Goal: Task Accomplishment & Management: Use online tool/utility

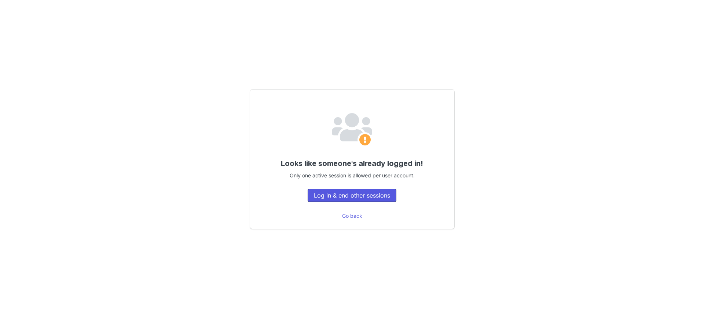
click at [350, 195] on button "Log in & end other sessions" at bounding box center [352, 195] width 89 height 13
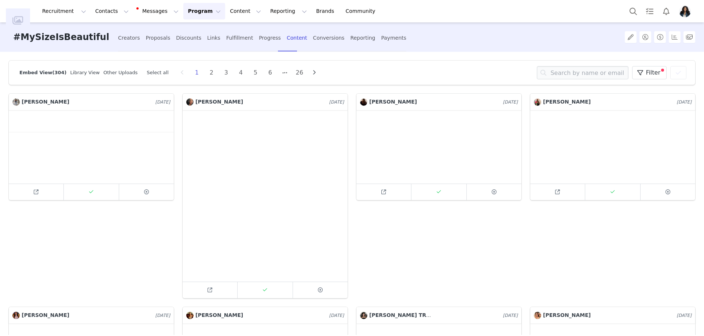
click at [196, 9] on button "Program Program" at bounding box center [204, 11] width 42 height 17
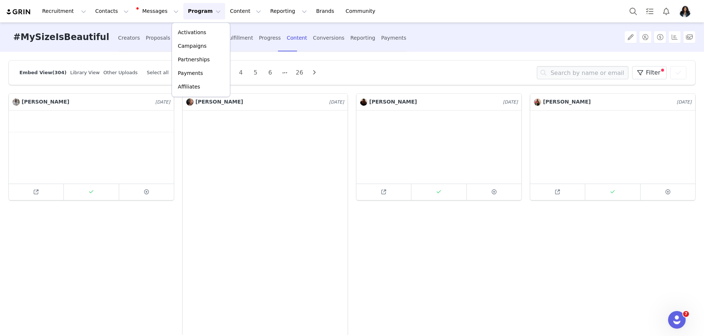
click at [146, 20] on div "Recruitment Recruitment Creator Search Curated Lists Landing Pages Web Extensio…" at bounding box center [352, 11] width 704 height 22
click at [147, 13] on button "Messages Messages" at bounding box center [159, 11] width 50 height 17
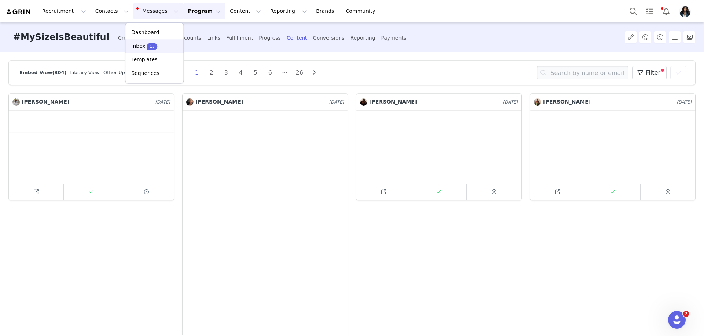
click at [161, 40] on link "Inbox 13" at bounding box center [154, 46] width 58 height 14
click at [152, 18] on button "Messages Messages" at bounding box center [159, 11] width 50 height 17
click at [156, 48] on div "13" at bounding box center [152, 46] width 11 height 7
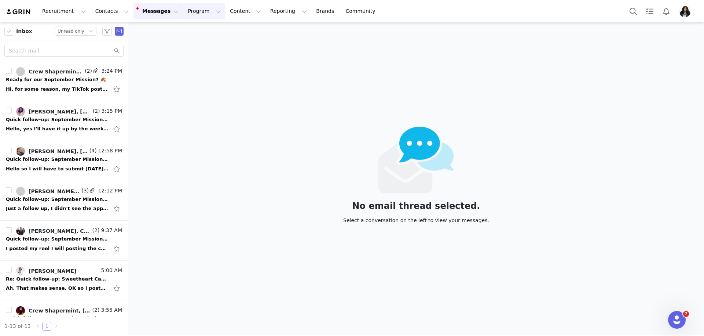
click at [197, 12] on button "Program Program" at bounding box center [204, 11] width 42 height 17
click at [204, 32] on div "Activations" at bounding box center [200, 33] width 49 height 8
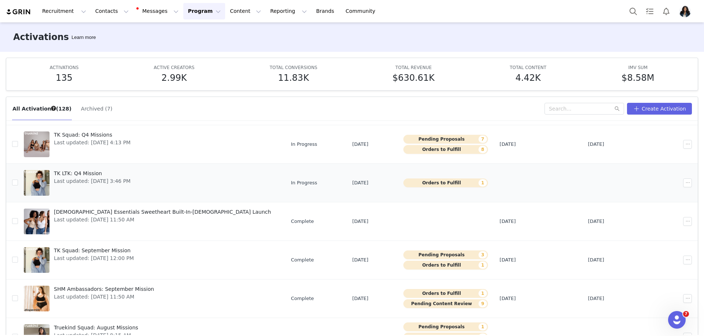
scroll to position [68, 0]
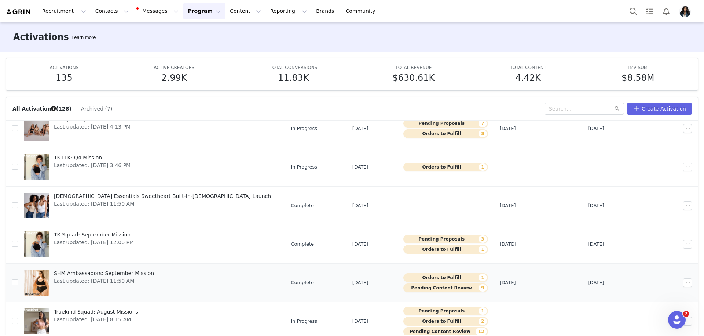
click at [131, 271] on span "SHM Ambassadors: September Mission" at bounding box center [104, 273] width 100 height 8
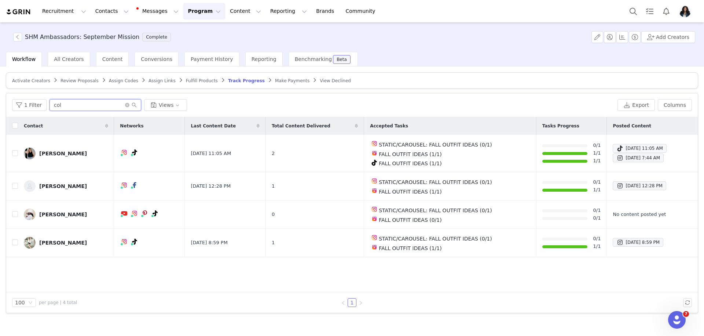
click at [108, 106] on input "col" at bounding box center [96, 105] width 92 height 12
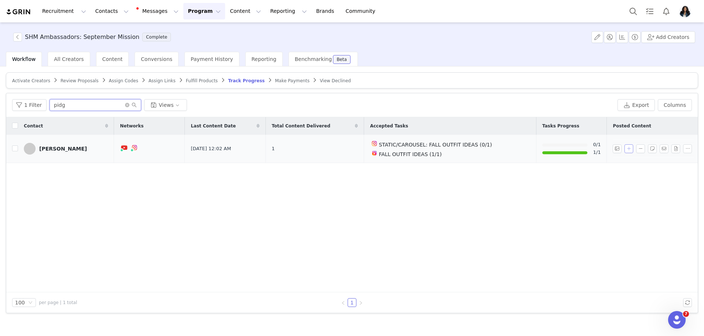
type input "pidg"
click at [627, 146] on button "button" at bounding box center [629, 148] width 9 height 9
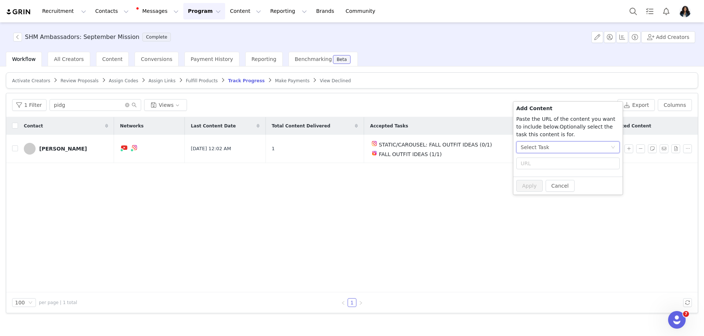
click at [574, 152] on div "Select Task" at bounding box center [567, 147] width 103 height 12
click at [567, 187] on li "STATIC/CAROUSEL: FALL OUTFIT IDEAS (Instagram)" at bounding box center [568, 185] width 104 height 12
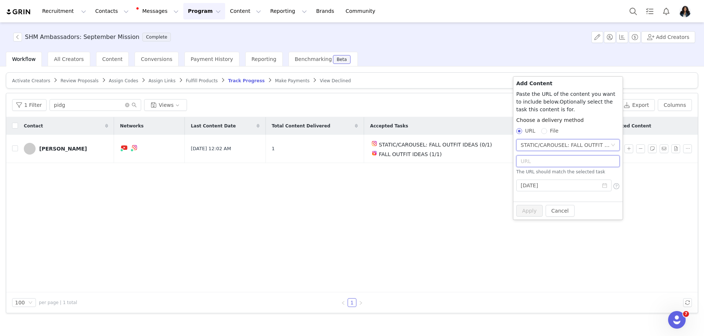
click at [541, 161] on input "text" at bounding box center [567, 161] width 103 height 12
paste input "https://www.instagram.com/p/DPQKoQMjZa6/?img_index=1"
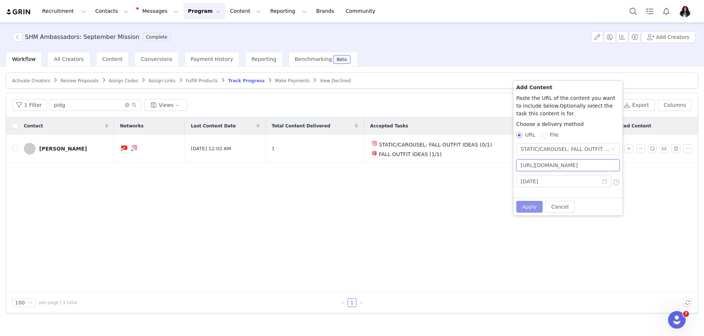
type input "https://www.instagram.com/p/DPQKoQMjZa6/?img_index=1"
click at [530, 206] on button "Apply" at bounding box center [529, 207] width 26 height 12
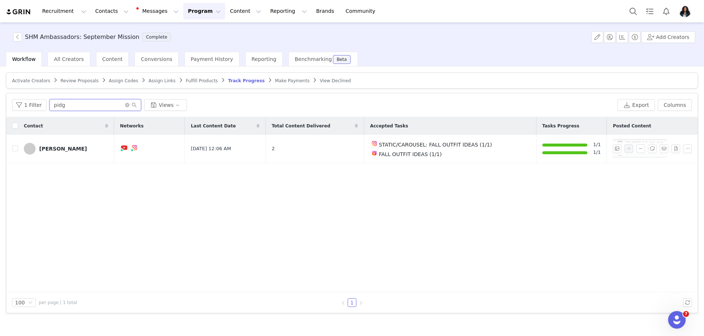
click at [100, 106] on input "pidg" at bounding box center [96, 105] width 92 height 12
click at [620, 149] on button "button" at bounding box center [617, 148] width 9 height 9
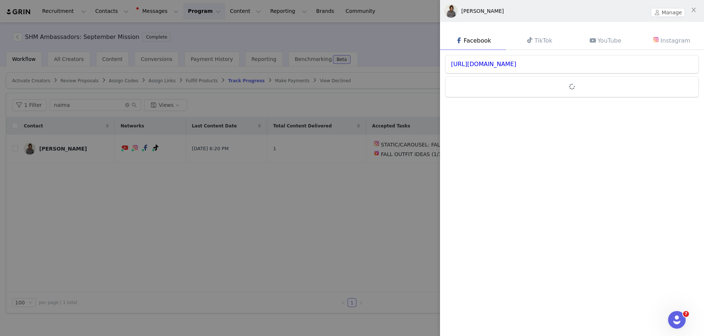
click at [416, 76] on div at bounding box center [352, 168] width 704 height 336
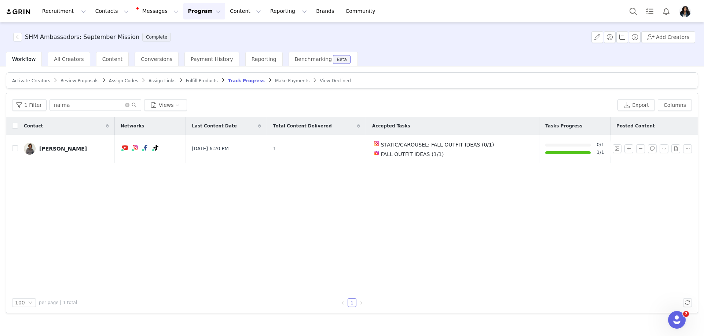
click at [110, 95] on div "1 Filter naima Views Export Columns" at bounding box center [352, 105] width 692 height 24
click at [108, 101] on input "naima" at bounding box center [96, 105] width 92 height 12
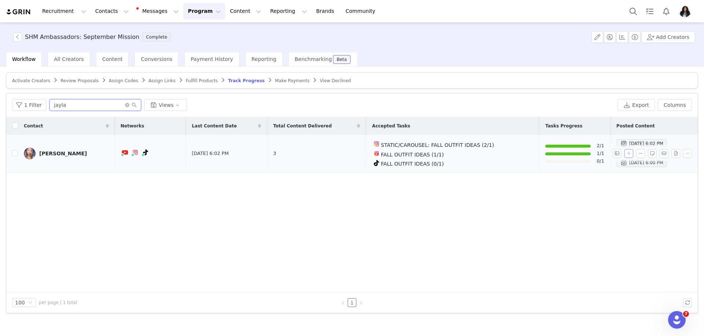
type input "jayla"
click at [628, 154] on button "button" at bounding box center [629, 153] width 9 height 9
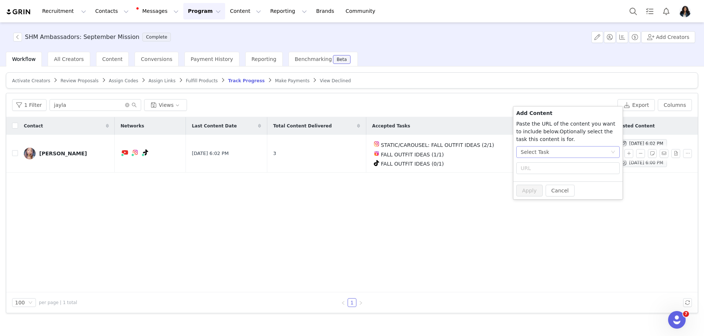
click at [537, 156] on div "Select Task" at bounding box center [535, 151] width 29 height 11
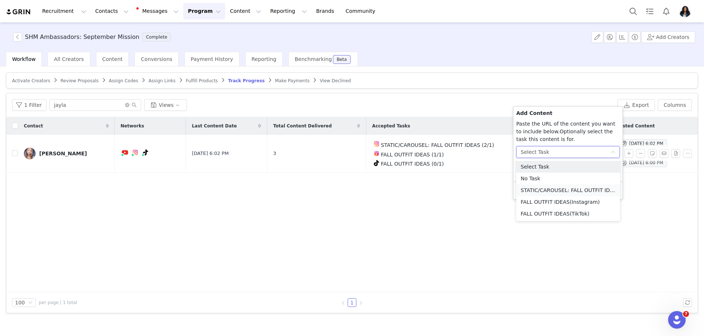
click at [547, 193] on li "STATIC/CAROUSEL: FALL OUTFIT IDEAS (Instagram)" at bounding box center [568, 190] width 104 height 12
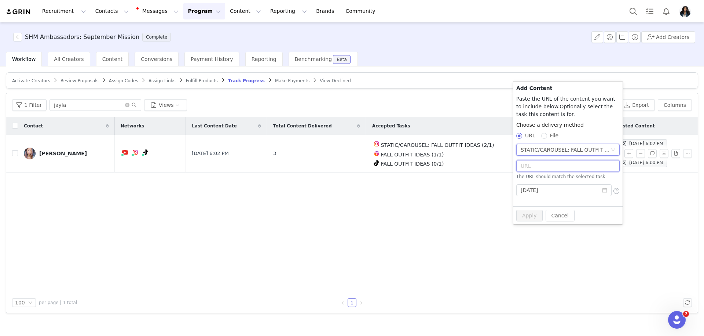
click at [537, 167] on input "text" at bounding box center [567, 166] width 103 height 12
paste input "https://www.instagram.com/p/DPPg0rIAZ_e/?img_index=4"
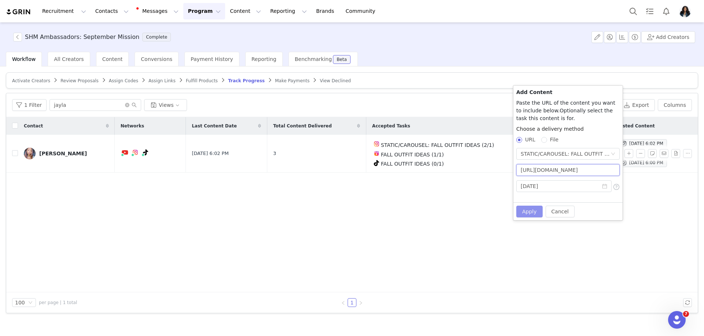
scroll to position [0, 42]
type input "https://www.instagram.com/p/DPPg0rIAZ_e/?img_index=4"
click at [533, 212] on button "Apply" at bounding box center [529, 211] width 26 height 12
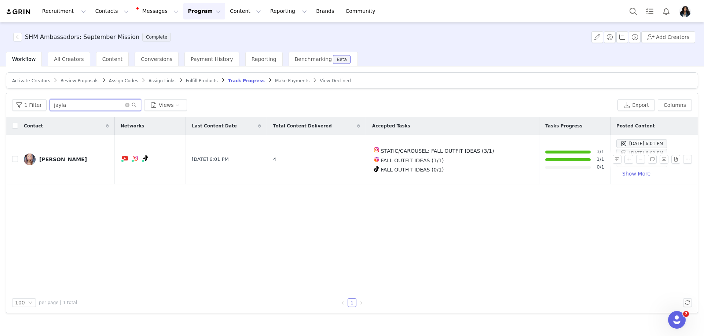
click at [103, 109] on input "jayla" at bounding box center [96, 105] width 92 height 12
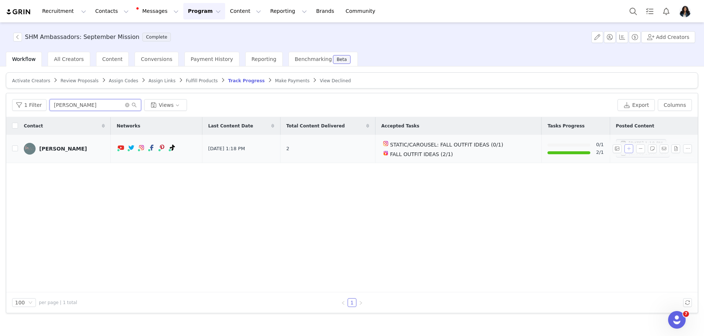
type input "lakisha"
click at [629, 145] on button "button" at bounding box center [629, 148] width 9 height 9
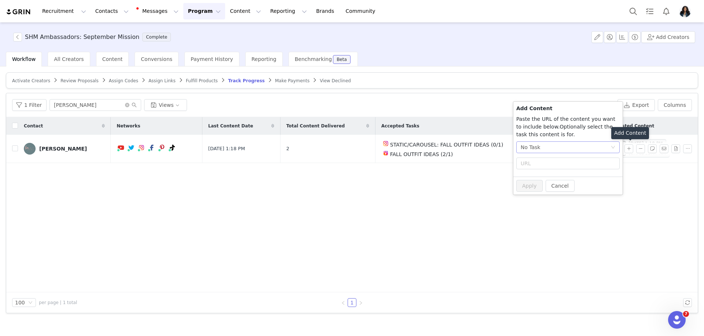
click at [576, 147] on div "No Task" at bounding box center [566, 147] width 90 height 11
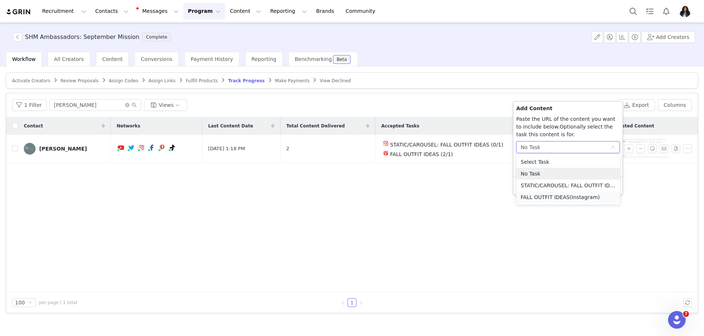
click at [544, 200] on li "FALL OUTFIT IDEAS (Instagram)" at bounding box center [568, 197] width 104 height 12
radio input "true"
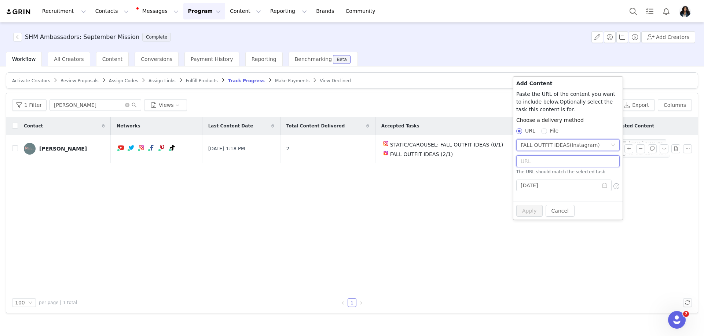
click at [545, 165] on input "text" at bounding box center [567, 161] width 103 height 12
paste input "https://www.instagram.com/p/DPPYztiib7Z/"
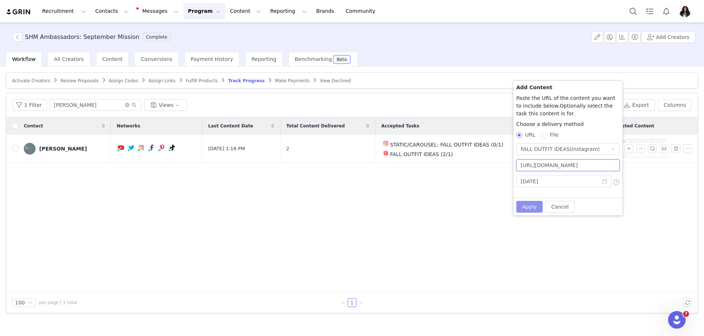
type input "https://www.instagram.com/p/DPPYztiib7Z/"
click at [535, 210] on button "Apply" at bounding box center [529, 207] width 26 height 12
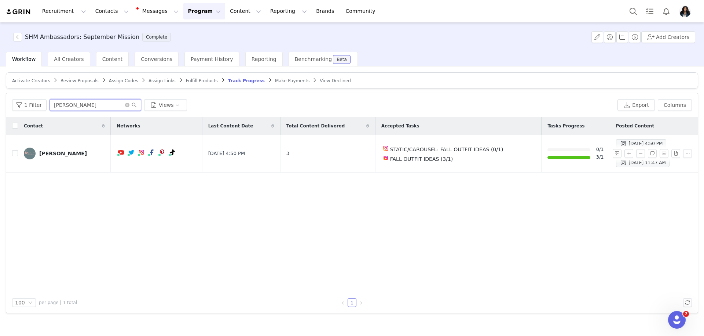
click at [84, 104] on input "lakisha" at bounding box center [96, 105] width 92 height 12
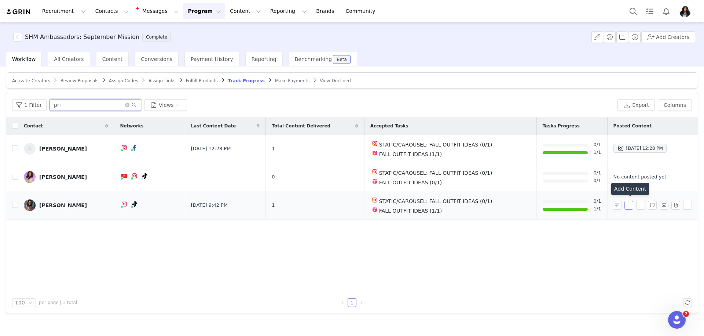
type input "pri"
click at [629, 207] on button "button" at bounding box center [629, 205] width 9 height 9
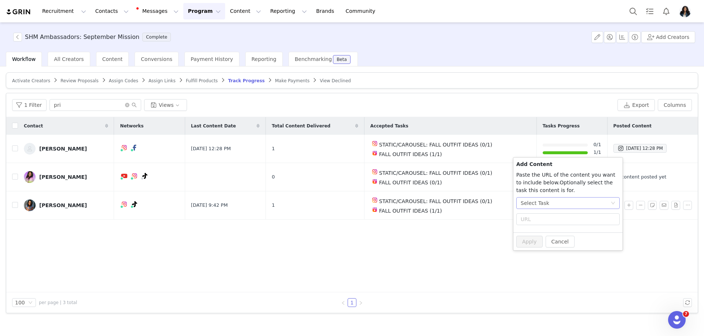
click at [574, 201] on div "Select Task" at bounding box center [566, 202] width 90 height 11
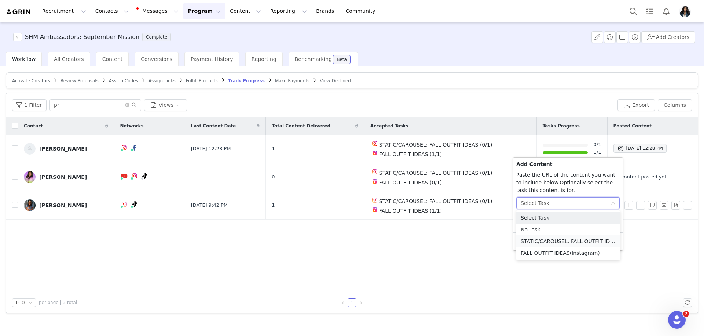
click at [556, 242] on li "STATIC/CAROUSEL: FALL OUTFIT IDEAS (Instagram)" at bounding box center [568, 241] width 104 height 12
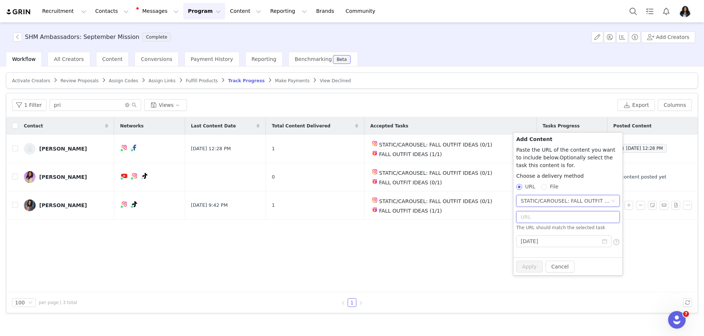
click at [537, 215] on input "text" at bounding box center [567, 217] width 103 height 12
paste input "https://www.instagram.com/p/DPPQzjej8ZP/?img_index=1"
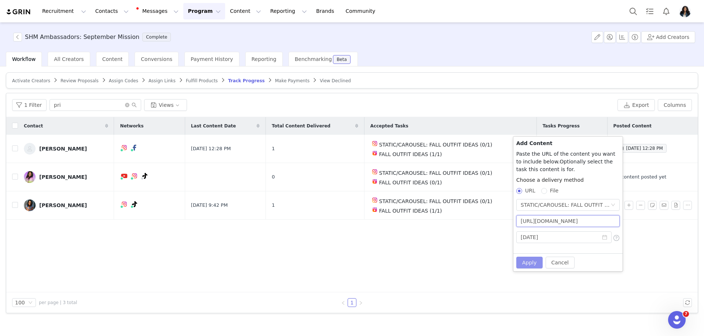
scroll to position [0, 42]
type input "https://www.instagram.com/p/DPPQzjej8ZP/?img_index=1"
click at [528, 261] on button "Apply" at bounding box center [529, 262] width 26 height 12
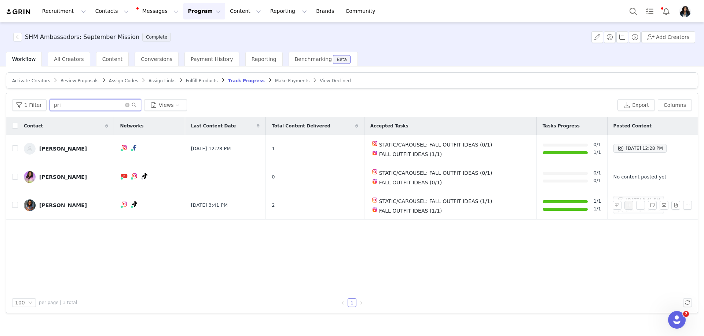
click at [109, 106] on input "pri" at bounding box center [96, 105] width 92 height 12
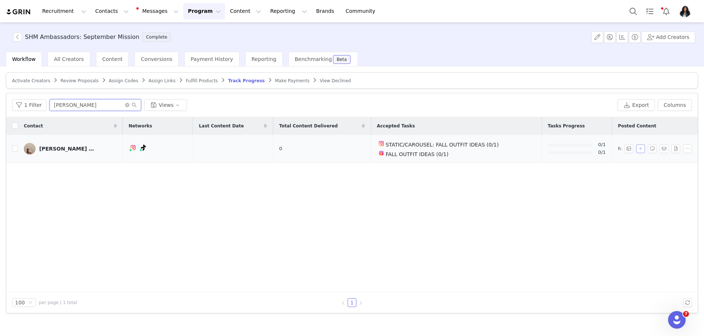
type input "blake"
click at [637, 144] on button "button" at bounding box center [640, 148] width 9 height 9
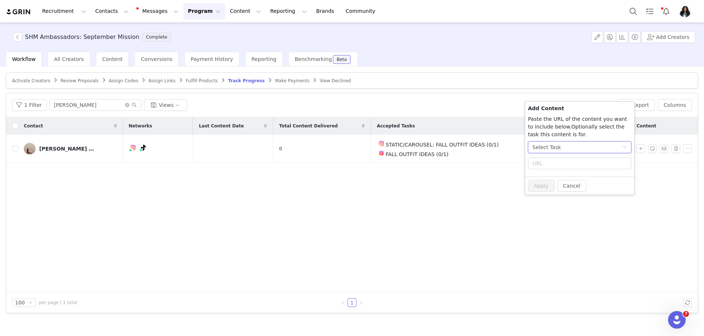
click at [573, 147] on div "Select Task" at bounding box center [578, 147] width 90 height 11
click at [560, 198] on li "FALL OUTFIT IDEAS (Instagram)" at bounding box center [580, 197] width 104 height 12
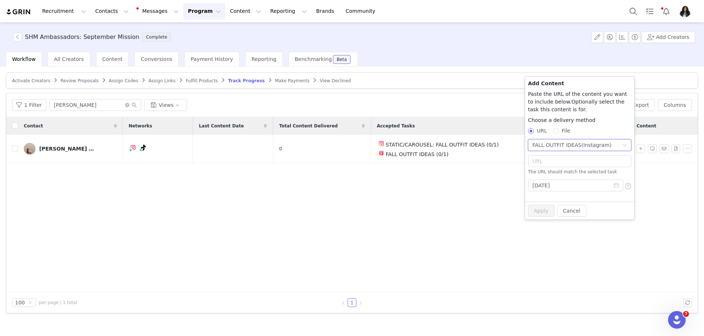
click at [556, 173] on p "The URL should match the selected task" at bounding box center [579, 171] width 103 height 7
click at [556, 163] on input "text" at bounding box center [579, 161] width 103 height 12
paste input "https://www.instagram.com/p/DPQATHgETzz/"
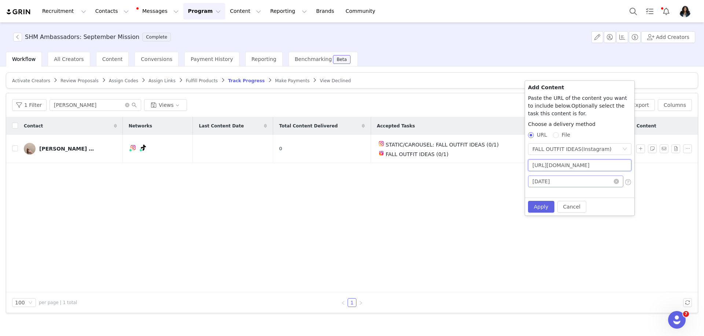
scroll to position [0, 12]
type input "https://www.instagram.com/p/DPQATHgETzz/"
click at [536, 210] on button "Apply" at bounding box center [541, 207] width 26 height 12
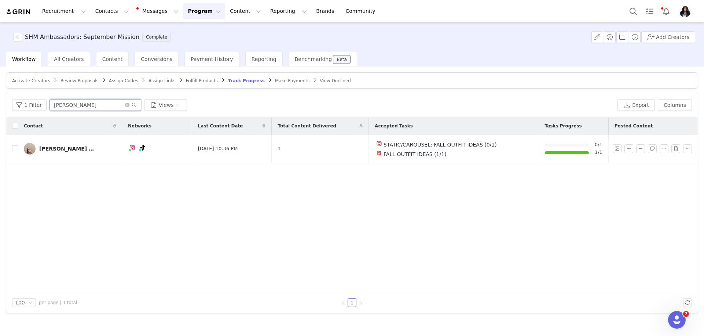
click at [109, 100] on input "blake" at bounding box center [96, 105] width 92 height 12
type input "keeshna"
click at [639, 147] on button "button" at bounding box center [640, 148] width 9 height 9
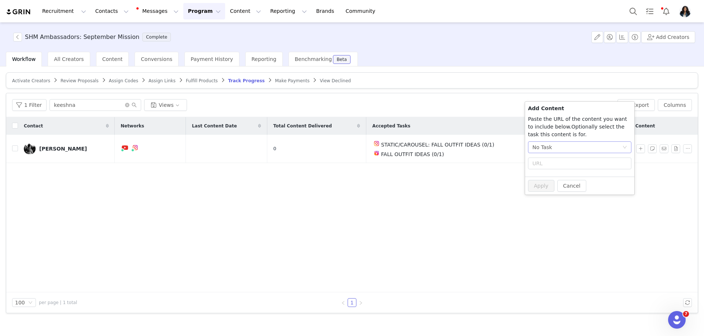
click at [559, 149] on div "No Task" at bounding box center [578, 147] width 90 height 11
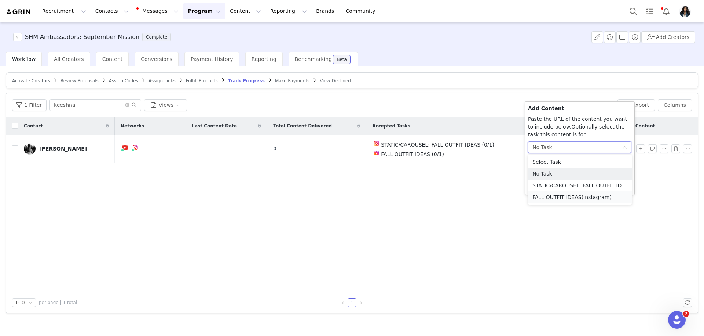
click at [553, 195] on li "FALL OUTFIT IDEAS (Instagram)" at bounding box center [580, 197] width 104 height 12
radio input "true"
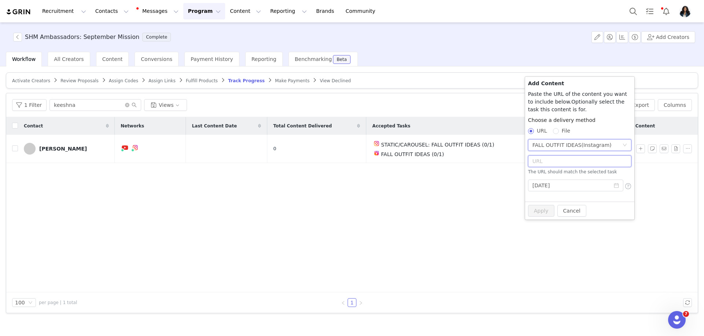
click at [545, 164] on input "text" at bounding box center [579, 161] width 103 height 12
paste input "https://www.instagram.com/p/DPPyTstEXgJ/"
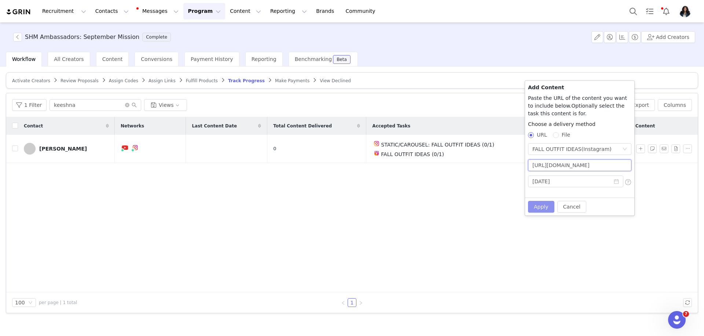
scroll to position [0, 9]
type input "https://www.instagram.com/p/DPPyTstEXgJ/"
click at [541, 204] on button "Apply" at bounding box center [541, 207] width 26 height 12
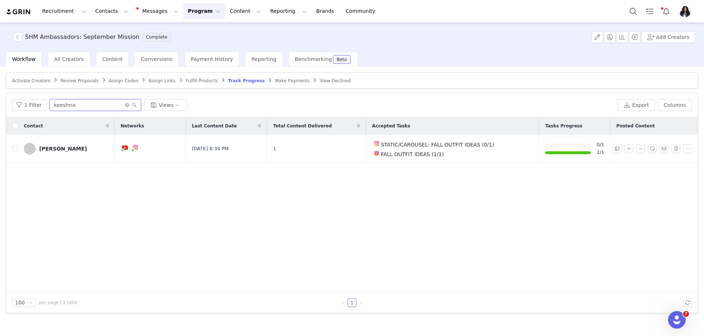
click at [97, 103] on input "keeshna" at bounding box center [96, 105] width 92 height 12
type input "cameo"
click at [639, 149] on button "button" at bounding box center [640, 148] width 9 height 9
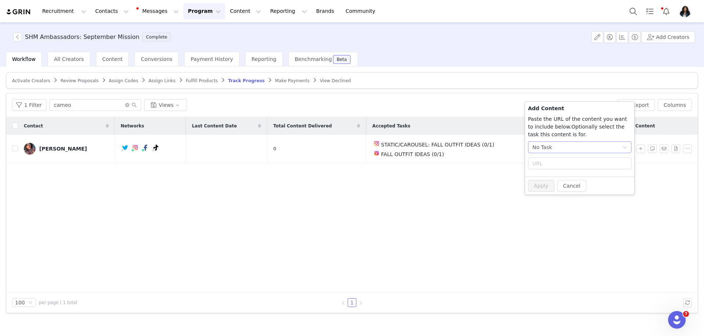
click at [549, 151] on div "No Task" at bounding box center [543, 147] width 20 height 11
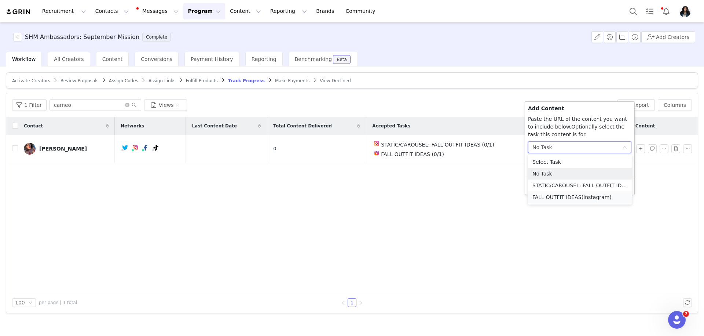
click at [564, 197] on li "FALL OUTFIT IDEAS (Instagram)" at bounding box center [580, 197] width 104 height 12
radio input "true"
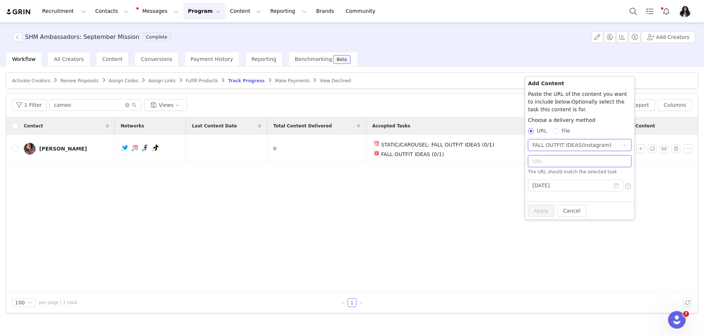
click at [553, 161] on input "text" at bounding box center [579, 161] width 103 height 12
paste input "https://www.instagram.com/p/DPP4k8ikbbL/"
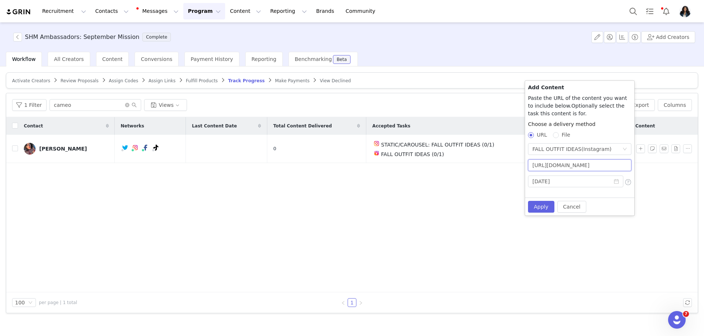
scroll to position [0, 9]
type input "https://www.instagram.com/p/DPP4k8ikbbL/"
click at [539, 204] on button "Apply" at bounding box center [541, 207] width 26 height 12
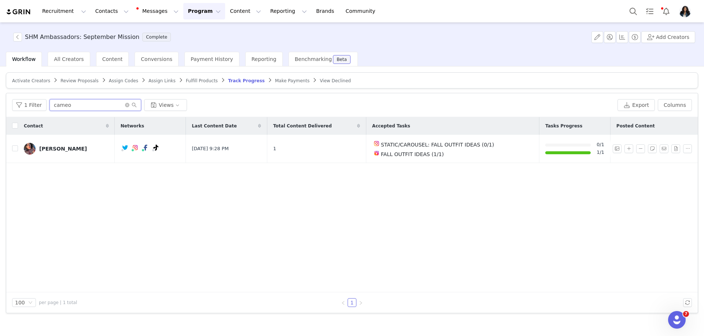
click at [98, 105] on input "cameo" at bounding box center [96, 105] width 92 height 12
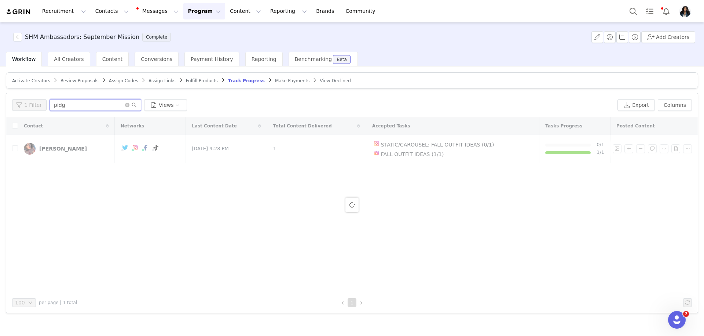
type input "pidg"
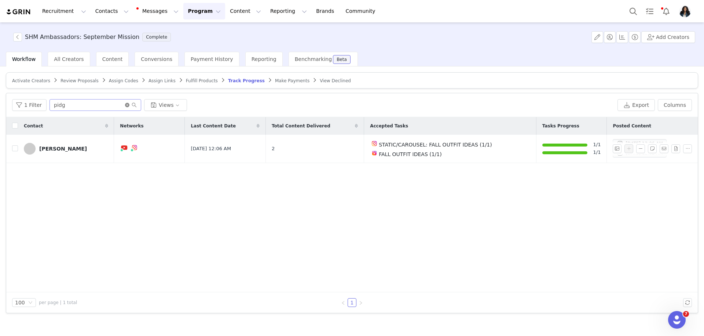
click at [125, 103] on icon "icon: close-circle" at bounding box center [127, 105] width 4 height 4
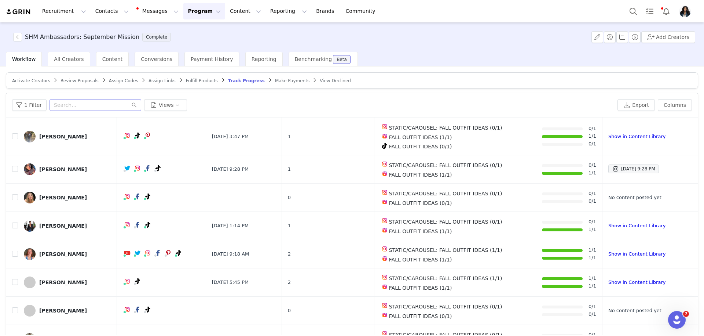
scroll to position [509, 0]
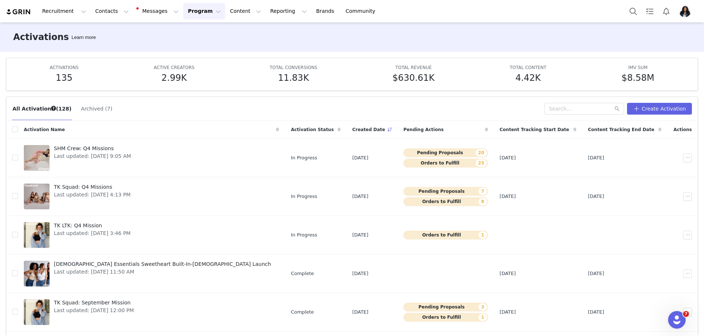
click at [187, 19] on button "Program Program" at bounding box center [204, 11] width 42 height 17
click at [196, 31] on p "Activations" at bounding box center [192, 33] width 28 height 8
click at [236, 14] on button "Content Content" at bounding box center [246, 11] width 40 height 17
click at [239, 26] on link "Creator Content" at bounding box center [240, 33] width 58 height 14
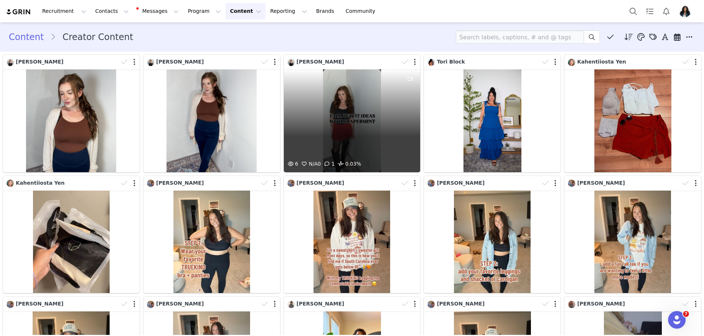
scroll to position [135, 0]
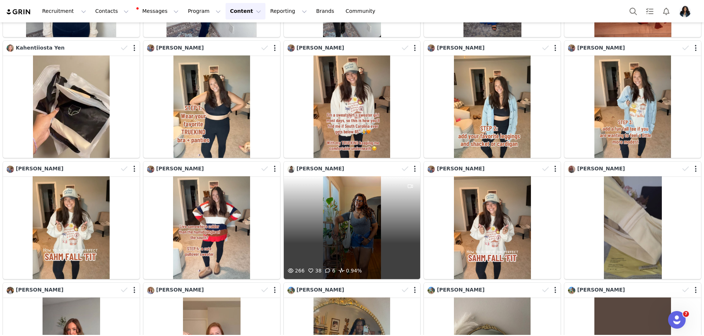
click at [310, 195] on div "266 38 6 0.94%" at bounding box center [352, 227] width 137 height 103
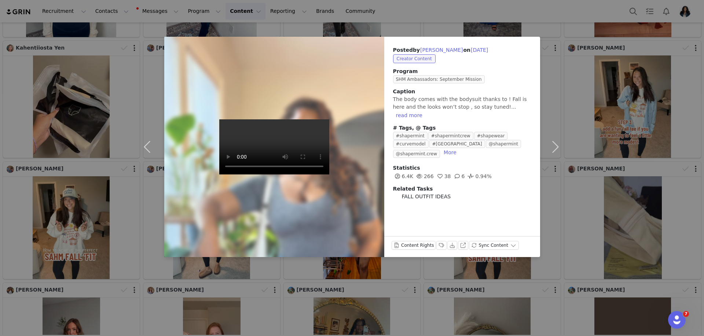
click at [418, 21] on div "Posted by Naima James on Sep 30, 2025 Creator Content Program SHM Ambassadors: …" at bounding box center [352, 168] width 704 height 336
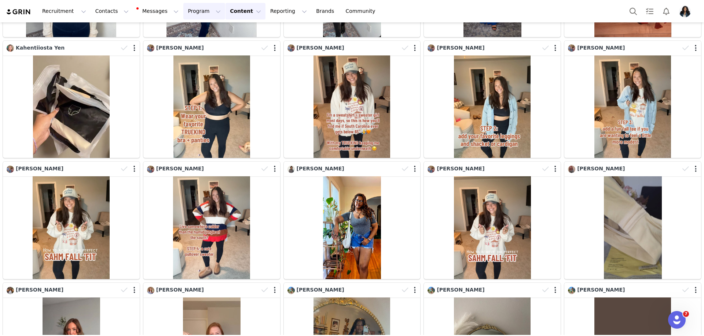
click at [197, 12] on button "Program Program" at bounding box center [204, 11] width 42 height 17
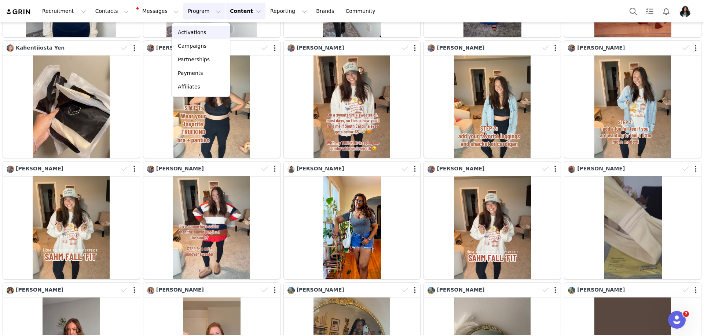
click at [196, 33] on p "Activations" at bounding box center [192, 33] width 28 height 8
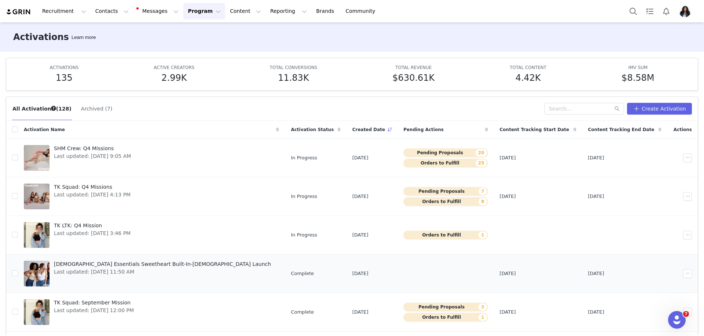
click at [128, 268] on span "Last updated: Sep 30, 2025 11:50 AM" at bounding box center [162, 272] width 217 height 8
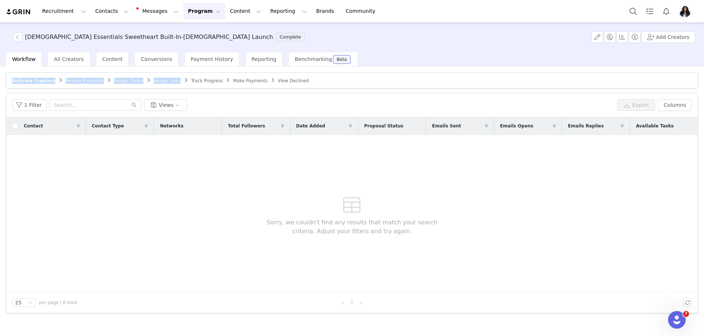
click at [183, 77] on article "Activate Creators Review Proposals Assign Codes Assign Links Track Progress Mak…" at bounding box center [352, 80] width 692 height 16
click at [191, 79] on span "Track Progress" at bounding box center [207, 80] width 32 height 5
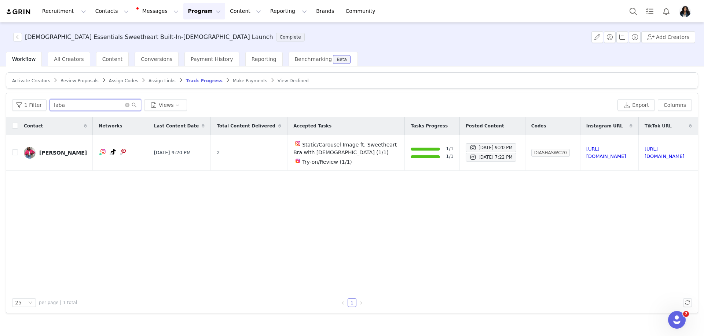
click at [103, 106] on input "laba" at bounding box center [96, 105] width 92 height 12
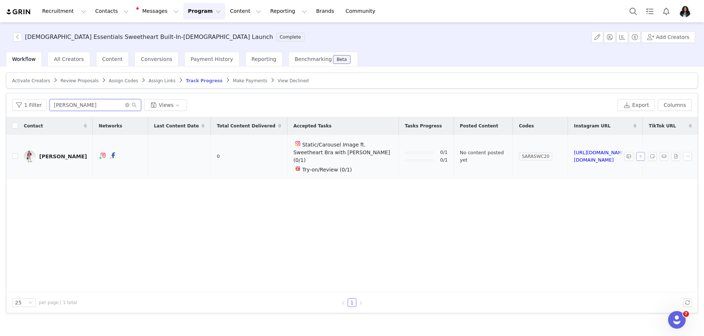
type input "sara"
click at [641, 152] on button "button" at bounding box center [640, 156] width 9 height 9
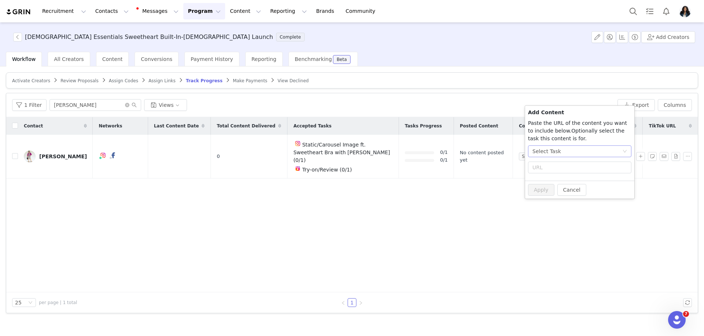
click at [544, 153] on div "Select Task" at bounding box center [547, 151] width 29 height 11
click at [557, 201] on li "Try-on/Review (Instagram)" at bounding box center [580, 201] width 104 height 12
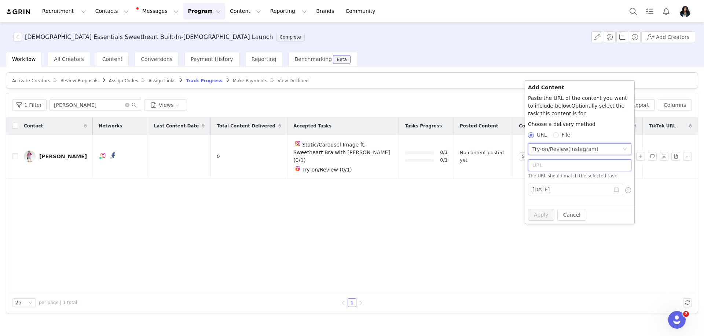
click at [550, 160] on input "text" at bounding box center [579, 165] width 103 height 12
paste input "https://www.instagram.com/p/DPPTfi7ksH_/"
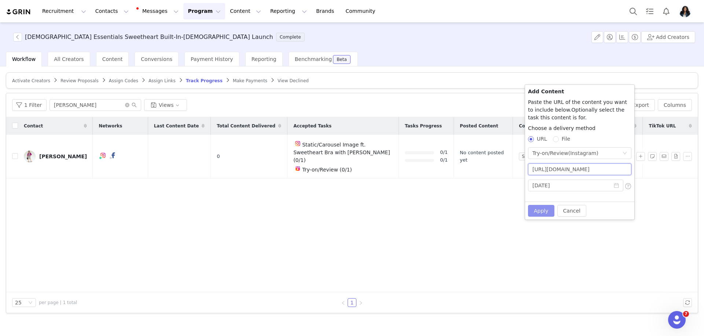
type input "https://www.instagram.com/p/DPPTfi7ksH_/"
click at [546, 211] on button "Apply" at bounding box center [541, 211] width 26 height 12
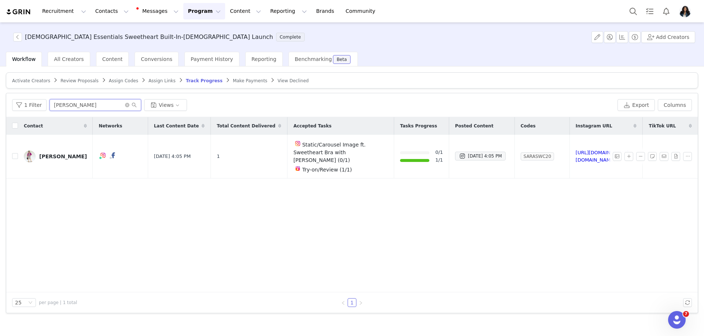
click at [75, 105] on input "sara" at bounding box center [96, 105] width 92 height 12
click at [85, 105] on input "sara" at bounding box center [96, 105] width 92 height 12
click at [89, 101] on input "sara" at bounding box center [96, 105] width 92 height 12
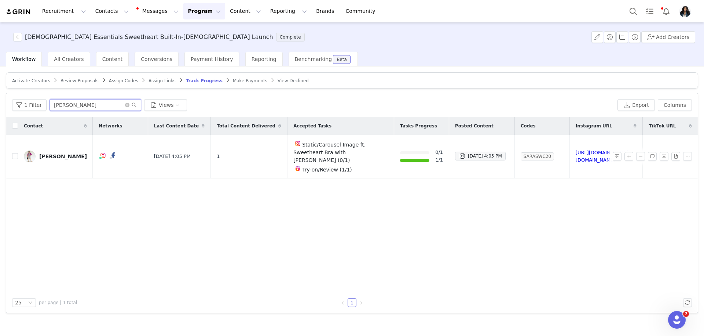
click at [125, 107] on input "sara" at bounding box center [96, 105] width 92 height 12
click at [125, 105] on icon "icon: close-circle" at bounding box center [127, 105] width 4 height 4
